Goal: Navigation & Orientation: Find specific page/section

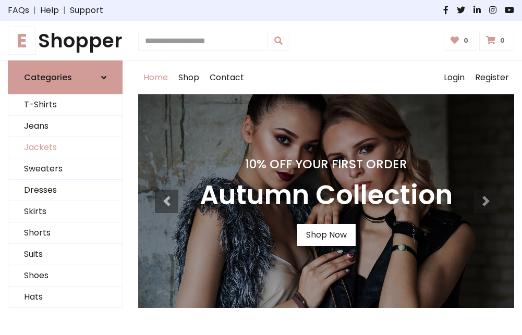
click at [65, 148] on link "Jackets" at bounding box center [65, 147] width 114 height 21
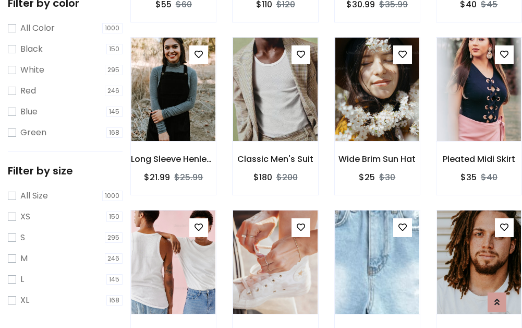
scroll to position [419, 0]
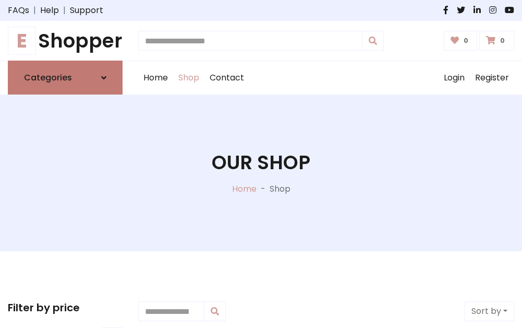
click at [65, 78] on h6 "Categories" at bounding box center [48, 78] width 48 height 10
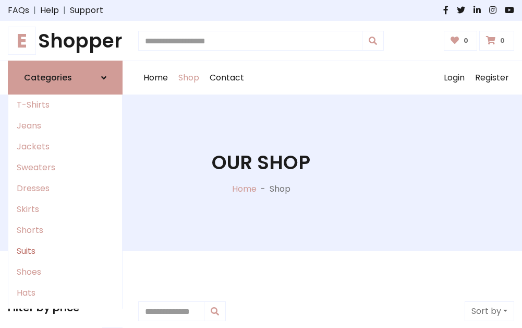
click at [65, 251] on link "Suits" at bounding box center [65, 250] width 114 height 21
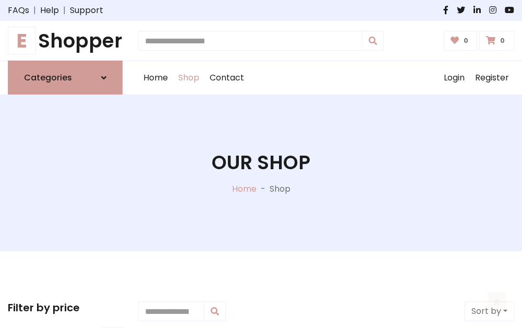
scroll to position [754, 0]
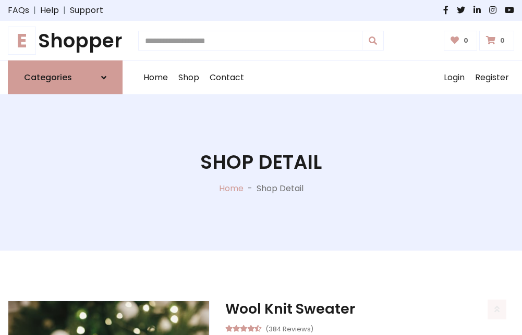
scroll to position [975, 0]
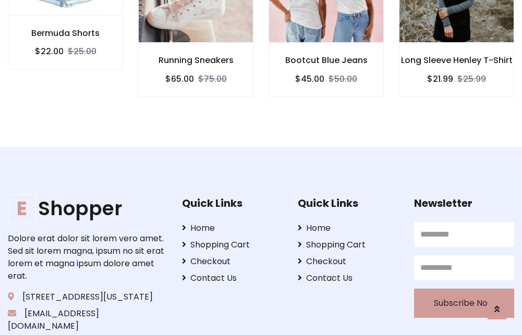
scroll to position [974, 0]
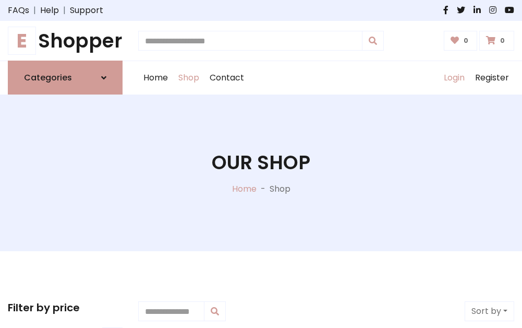
click at [454, 78] on link "Login" at bounding box center [454, 77] width 31 height 33
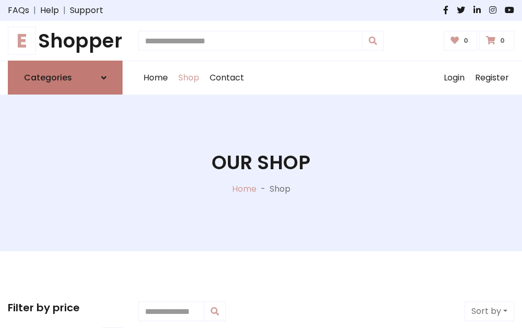
click at [104, 78] on icon at bounding box center [103, 78] width 5 height 8
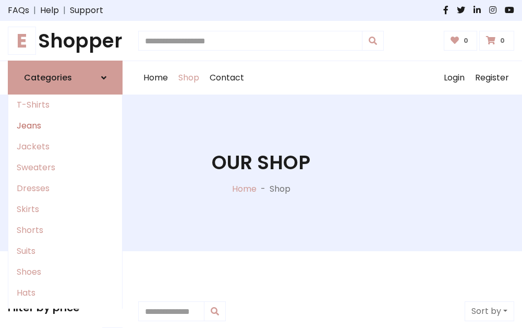
click at [65, 126] on link "Jeans" at bounding box center [65, 125] width 114 height 21
